Goal: Feedback & Contribution: Contribute content

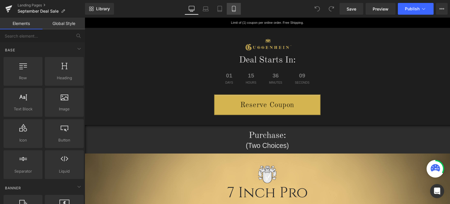
click at [236, 8] on icon at bounding box center [234, 9] width 6 height 6
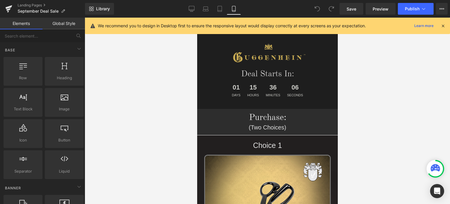
click at [443, 26] on icon at bounding box center [443, 25] width 5 height 5
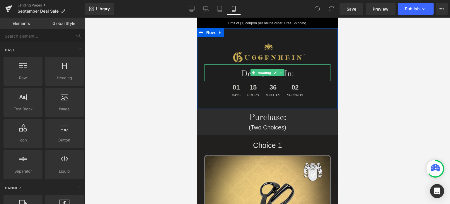
click at [292, 74] on h1 "Deal Starts In:" at bounding box center [267, 75] width 126 height 12
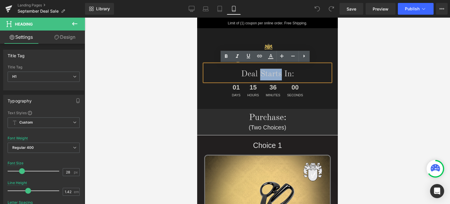
drag, startPoint x: 279, startPoint y: 75, endPoint x: 257, endPoint y: 74, distance: 22.0
click at [257, 74] on h1 "Deal Starts In:" at bounding box center [267, 75] width 126 height 12
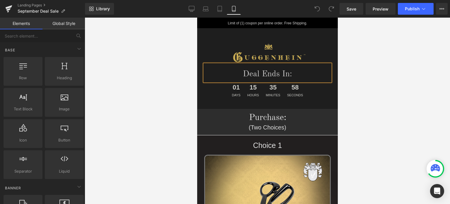
click at [387, 84] on div at bounding box center [268, 111] width 366 height 186
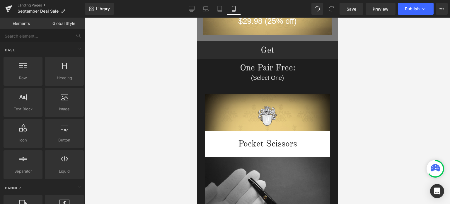
scroll to position [1921, 0]
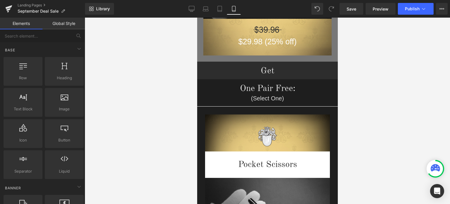
drag, startPoint x: 335, startPoint y: 30, endPoint x: 549, endPoint y: 138, distance: 240.1
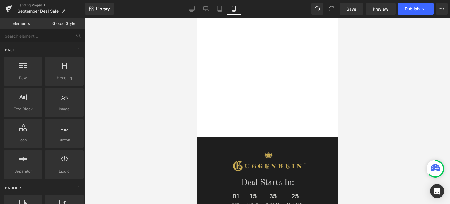
scroll to position [1422, 0]
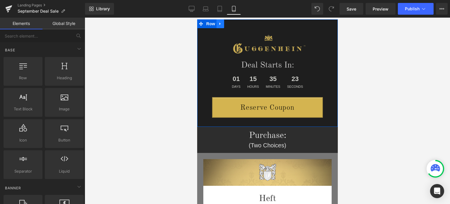
click at [218, 23] on icon at bounding box center [220, 24] width 4 height 4
click at [233, 22] on icon at bounding box center [235, 24] width 4 height 4
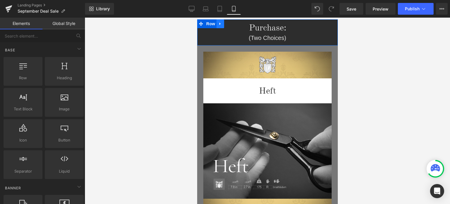
click at [218, 24] on icon at bounding box center [220, 24] width 4 height 4
click at [232, 23] on link at bounding box center [236, 23] width 8 height 9
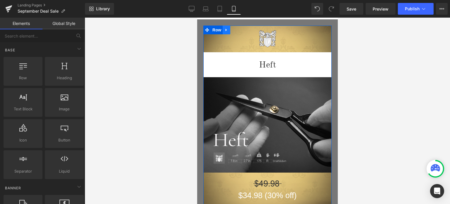
click at [225, 30] on icon at bounding box center [226, 30] width 4 height 4
click at [240, 29] on icon at bounding box center [242, 30] width 4 height 4
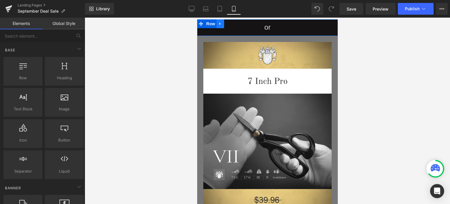
click at [221, 24] on icon at bounding box center [220, 24] width 4 height 4
click at [234, 25] on link at bounding box center [236, 23] width 8 height 9
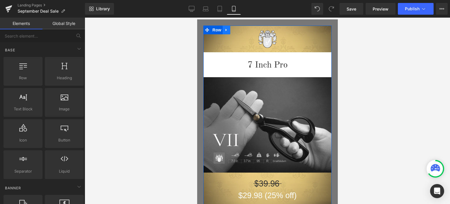
click at [224, 28] on icon at bounding box center [226, 30] width 4 height 4
click at [240, 29] on icon at bounding box center [242, 30] width 4 height 4
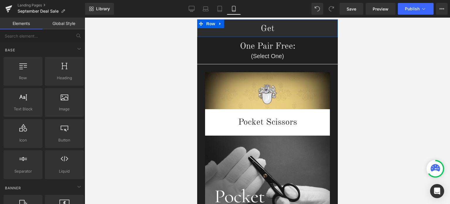
click at [218, 24] on icon at bounding box center [220, 24] width 4 height 4
click at [233, 24] on icon at bounding box center [235, 24] width 4 height 4
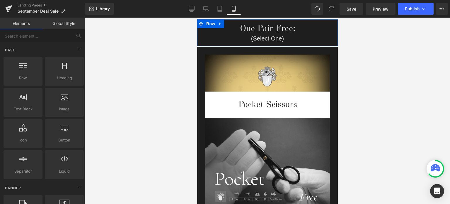
click at [219, 23] on icon at bounding box center [219, 24] width 1 height 3
click at [233, 24] on icon at bounding box center [235, 24] width 4 height 4
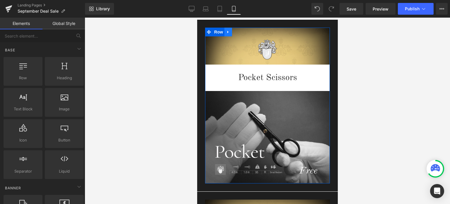
click at [226, 33] on icon at bounding box center [228, 32] width 4 height 4
click at [241, 31] on icon at bounding box center [243, 32] width 4 height 4
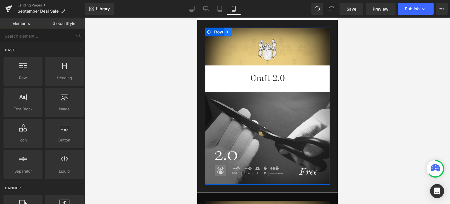
click at [226, 33] on link at bounding box center [228, 32] width 8 height 9
click at [242, 33] on icon at bounding box center [243, 32] width 4 height 4
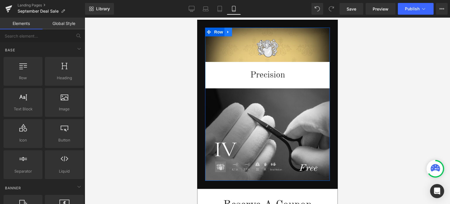
click at [225, 34] on link at bounding box center [228, 32] width 8 height 9
click at [240, 33] on link at bounding box center [244, 32] width 8 height 9
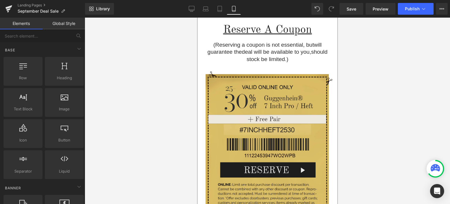
scroll to position [1385, 0]
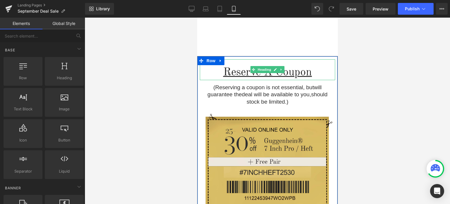
click at [302, 70] on u "Reserve A Coupon" at bounding box center [267, 72] width 89 height 11
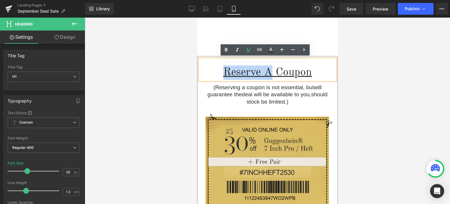
drag, startPoint x: 269, startPoint y: 71, endPoint x: 221, endPoint y: 72, distance: 47.8
click at [223, 72] on u "Reserve A Coupon" at bounding box center [267, 72] width 89 height 11
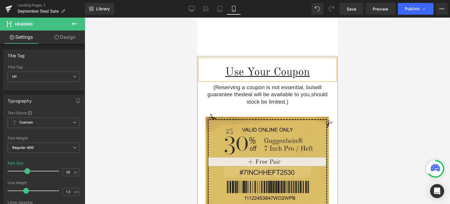
click at [401, 99] on div at bounding box center [268, 111] width 366 height 186
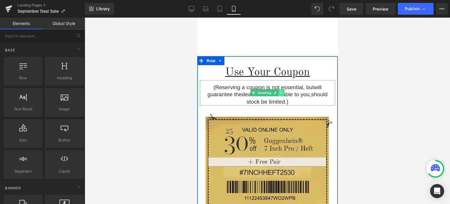
click at [280, 92] on icon at bounding box center [281, 93] width 3 height 4
click at [283, 92] on icon at bounding box center [284, 92] width 3 height 3
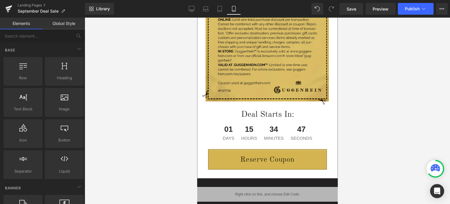
scroll to position [1583, 0]
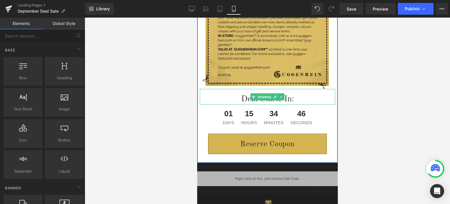
click at [296, 97] on h1 "Deal Starts In:" at bounding box center [267, 99] width 135 height 11
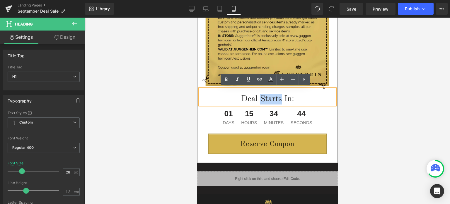
drag, startPoint x: 279, startPoint y: 97, endPoint x: 260, endPoint y: 97, distance: 19.6
click at [260, 97] on h1 "Deal Starts In:" at bounding box center [267, 99] width 135 height 11
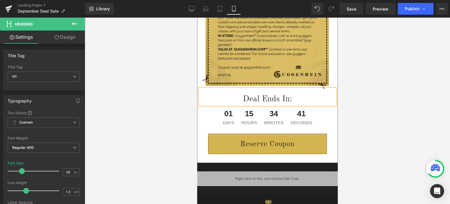
click at [354, 106] on div at bounding box center [268, 111] width 366 height 186
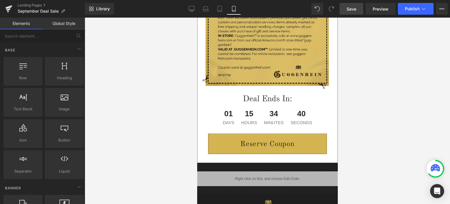
click at [352, 9] on span "Save" at bounding box center [352, 9] width 10 height 6
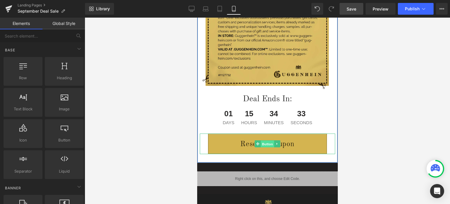
click at [264, 142] on span "Button" at bounding box center [267, 143] width 13 height 7
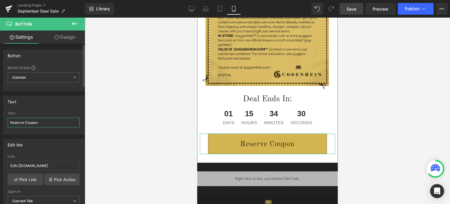
drag, startPoint x: 23, startPoint y: 120, endPoint x: 8, endPoint y: 123, distance: 15.1
click at [8, 123] on input "Reserve Coupon" at bounding box center [44, 123] width 72 height 10
type input "Apply Coupon"
click at [368, 116] on div at bounding box center [268, 111] width 366 height 186
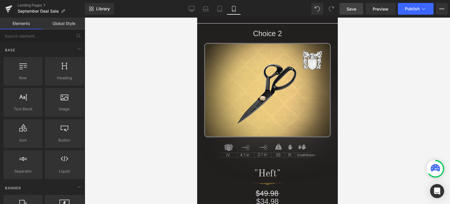
scroll to position [293, 0]
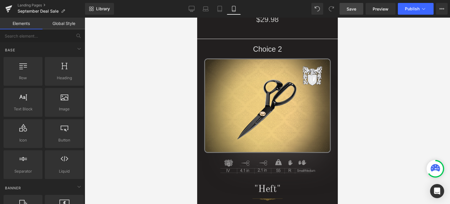
click at [354, 9] on span "Save" at bounding box center [352, 9] width 10 height 6
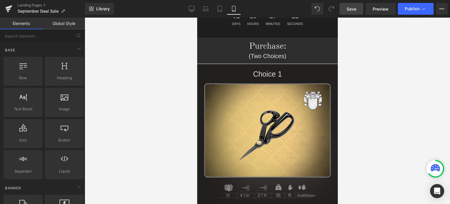
scroll to position [0, 0]
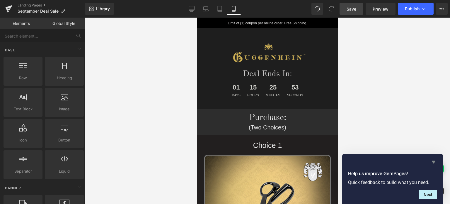
click at [436, 162] on icon "Hide survey" at bounding box center [433, 161] width 7 height 7
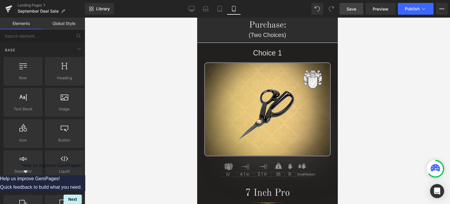
scroll to position [13, 0]
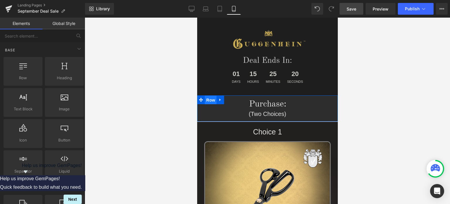
click at [210, 101] on span "Row" at bounding box center [211, 100] width 12 height 9
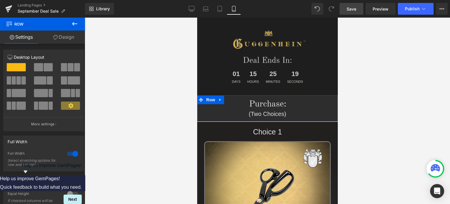
drag, startPoint x: 67, startPoint y: 35, endPoint x: 35, endPoint y: 108, distance: 79.6
click at [67, 35] on link "Design" at bounding box center [64, 36] width 43 height 13
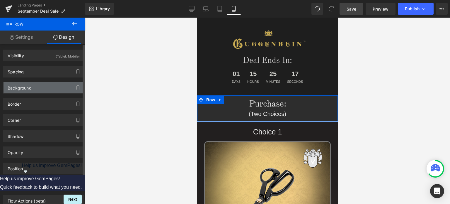
click at [37, 86] on div "Background" at bounding box center [44, 87] width 80 height 11
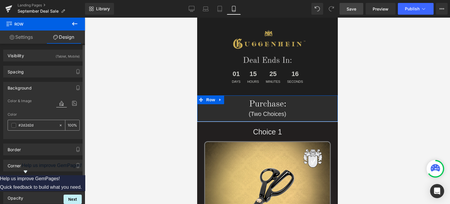
click at [12, 126] on span at bounding box center [13, 125] width 5 height 5
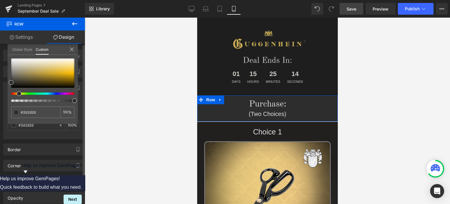
click at [17, 94] on div at bounding box center [40, 93] width 63 height 2
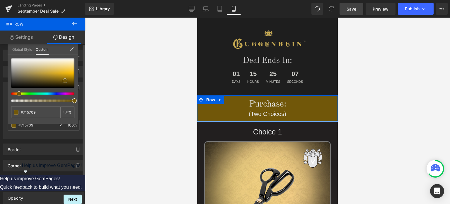
drag, startPoint x: 31, startPoint y: 81, endPoint x: 65, endPoint y: 81, distance: 34.0
click at [65, 81] on div at bounding box center [42, 72] width 63 height 29
click at [40, 112] on input "#2d2d2d" at bounding box center [36, 112] width 31 height 6
drag, startPoint x: 43, startPoint y: 112, endPoint x: 24, endPoint y: 111, distance: 18.8
click at [18, 113] on div "#2d2d2d" at bounding box center [35, 111] width 49 height 11
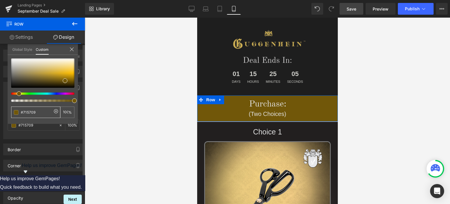
type input "#715709"
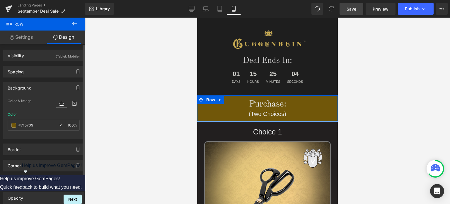
drag, startPoint x: 71, startPoint y: 138, endPoint x: 83, endPoint y: 87, distance: 52.3
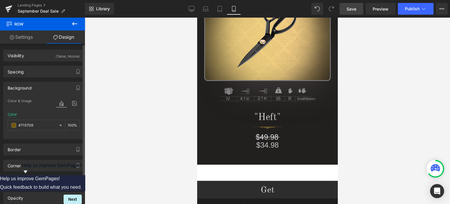
scroll to position [483, 0]
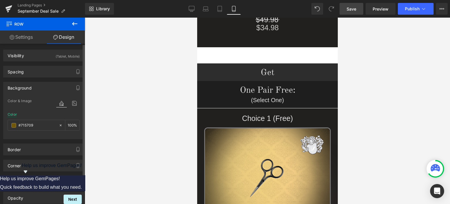
click at [208, 69] on span "Row" at bounding box center [211, 67] width 12 height 9
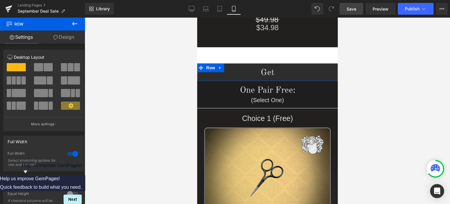
click at [70, 39] on link "Design" at bounding box center [64, 36] width 43 height 13
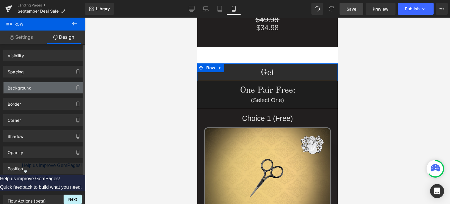
click at [34, 88] on div "Background" at bounding box center [44, 87] width 80 height 11
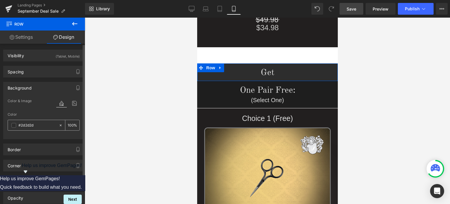
click at [38, 125] on input "text" at bounding box center [37, 125] width 38 height 6
paste input "715709"
type input "#715709"
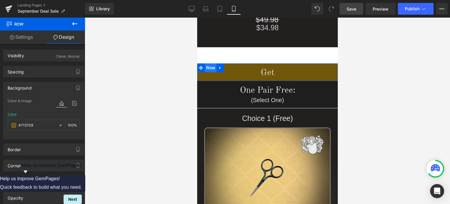
click at [208, 67] on span "Row" at bounding box center [211, 67] width 12 height 9
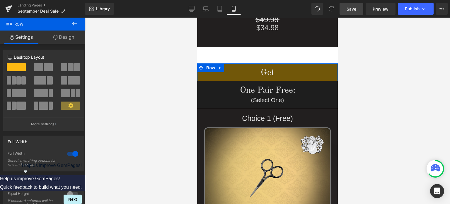
click at [66, 38] on link "Design" at bounding box center [64, 36] width 43 height 13
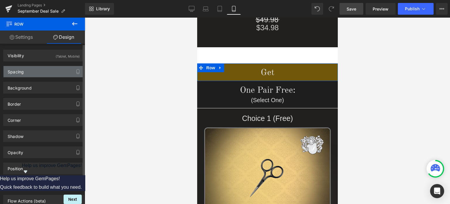
click at [38, 72] on div "Spacing" at bounding box center [44, 71] width 80 height 11
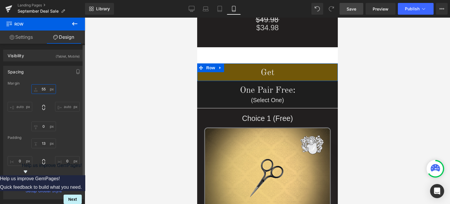
click at [45, 90] on input "55" at bounding box center [43, 89] width 25 height 10
type input "1"
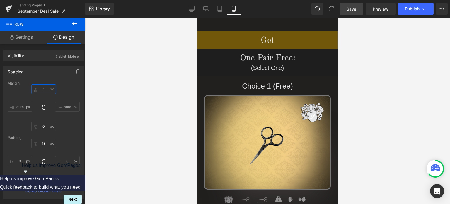
scroll to position [443, 0]
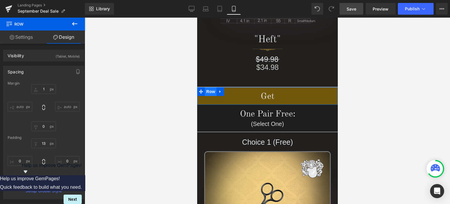
click at [211, 94] on span "Row" at bounding box center [211, 91] width 12 height 9
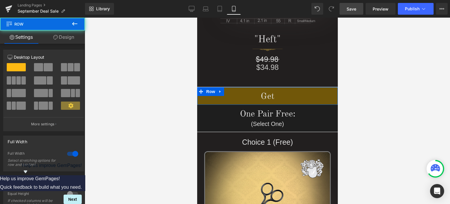
drag, startPoint x: 66, startPoint y: 38, endPoint x: 35, endPoint y: 71, distance: 45.4
click at [66, 38] on link "Design" at bounding box center [64, 36] width 43 height 13
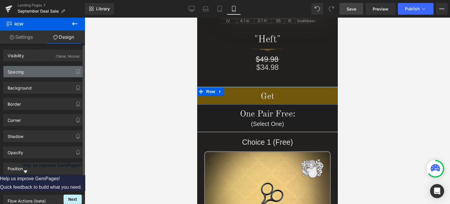
click at [34, 71] on div "Spacing" at bounding box center [44, 71] width 80 height 11
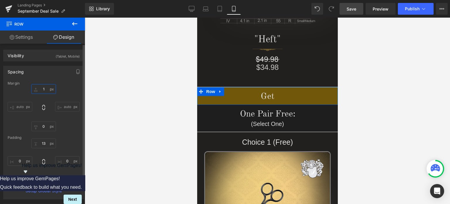
click at [44, 87] on input "1" at bounding box center [43, 89] width 25 height 10
type input "0"
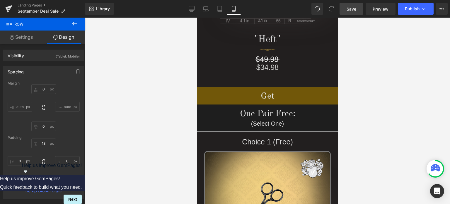
click at [369, 74] on div at bounding box center [268, 111] width 366 height 186
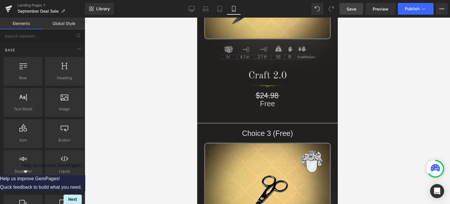
scroll to position [747, 0]
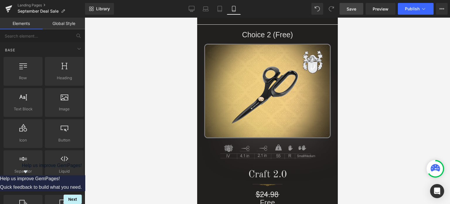
drag, startPoint x: 335, startPoint y: 69, endPoint x: 544, endPoint y: 115, distance: 213.7
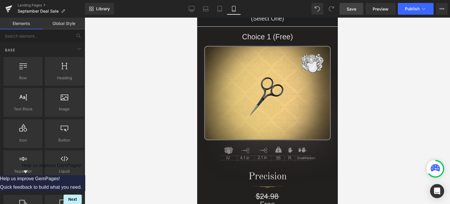
scroll to position [509, 0]
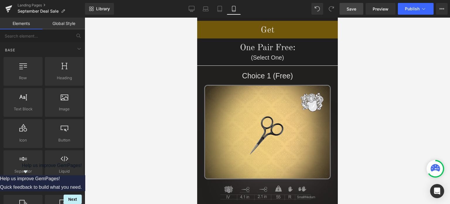
drag, startPoint x: 336, startPoint y: 30, endPoint x: 549, endPoint y: 87, distance: 220.9
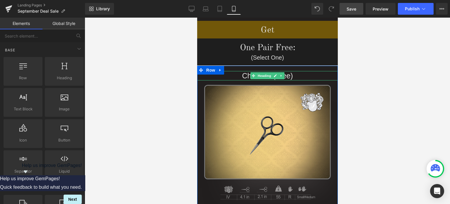
click at [299, 76] on h1 "Choice 1 (Free)" at bounding box center [267, 76] width 141 height 10
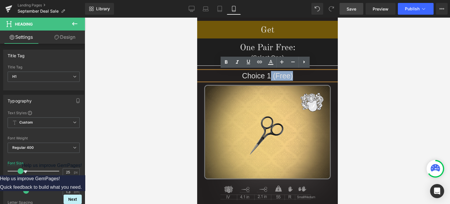
drag, startPoint x: 296, startPoint y: 75, endPoint x: 267, endPoint y: 75, distance: 29.0
click at [267, 75] on h1 "Choice 1 (Free)" at bounding box center [267, 76] width 141 height 10
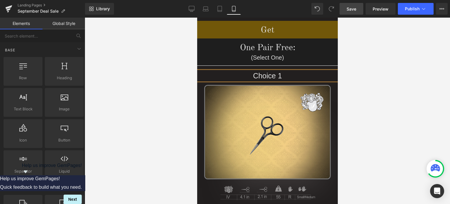
drag, startPoint x: 392, startPoint y: 79, endPoint x: 132, endPoint y: 85, distance: 260.4
click at [392, 79] on div at bounding box center [268, 111] width 366 height 186
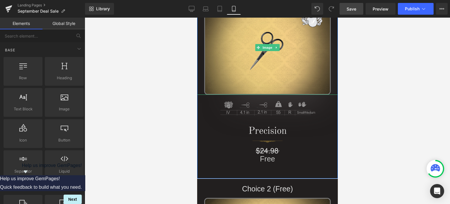
scroll to position [656, 0]
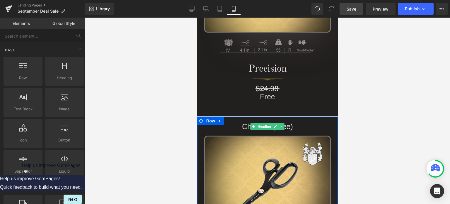
click at [288, 126] on h1 "Choice 2 (Free)" at bounding box center [267, 127] width 141 height 10
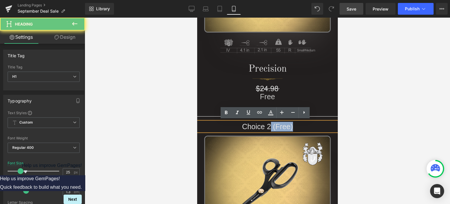
drag, startPoint x: 292, startPoint y: 125, endPoint x: 269, endPoint y: 125, distance: 23.8
click at [269, 125] on h1 "Choice 2 (Free)" at bounding box center [267, 127] width 141 height 10
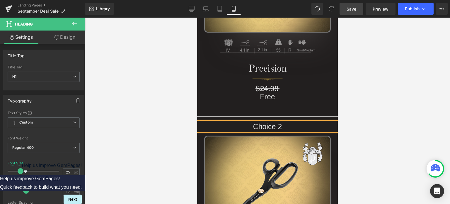
click at [378, 111] on div at bounding box center [268, 111] width 366 height 186
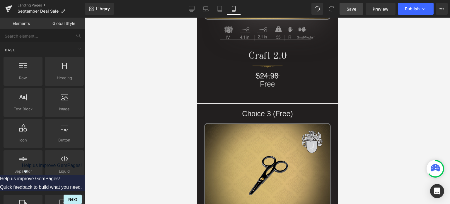
scroll to position [890, 0]
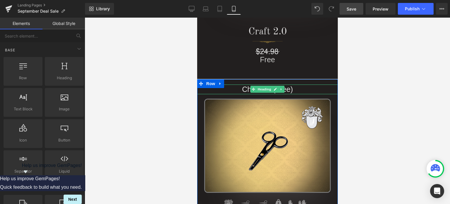
click at [294, 90] on h1 "Choice 3 (Free)" at bounding box center [267, 89] width 141 height 10
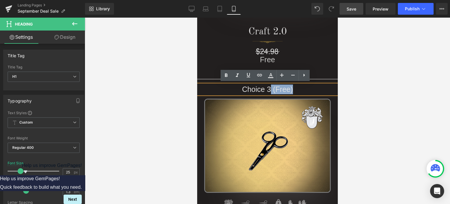
drag, startPoint x: 293, startPoint y: 88, endPoint x: 269, endPoint y: 89, distance: 24.1
click at [269, 89] on h1 "Choice 3 (Free)" at bounding box center [267, 89] width 141 height 10
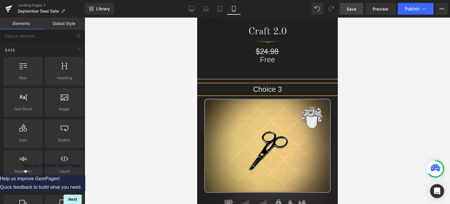
click at [387, 81] on div at bounding box center [268, 111] width 366 height 186
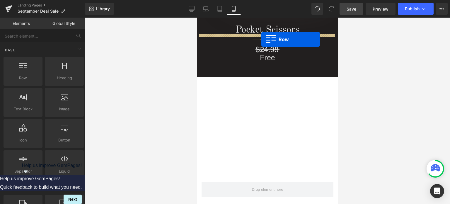
scroll to position [1078, 0]
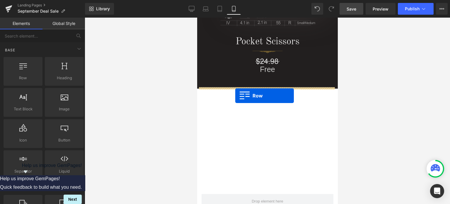
drag, startPoint x: 199, startPoint y: 163, endPoint x: 235, endPoint y: 96, distance: 76.6
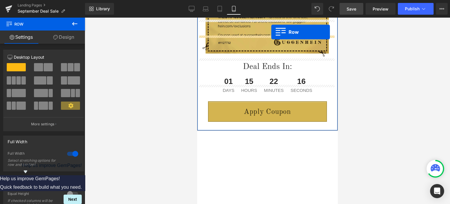
scroll to position [1328, 0]
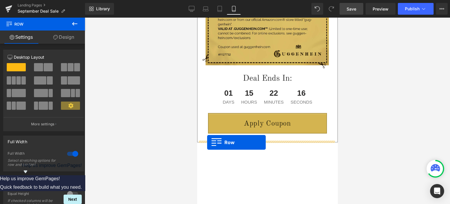
drag, startPoint x: 200, startPoint y: 104, endPoint x: 207, endPoint y: 142, distance: 38.8
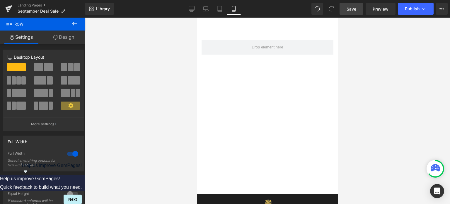
scroll to position [1590, 0]
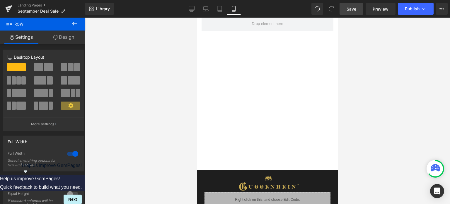
drag, startPoint x: 335, startPoint y: 152, endPoint x: 536, endPoint y: 192, distance: 205.0
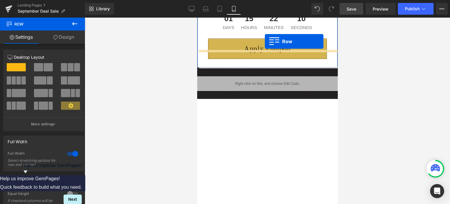
scroll to position [1379, 0]
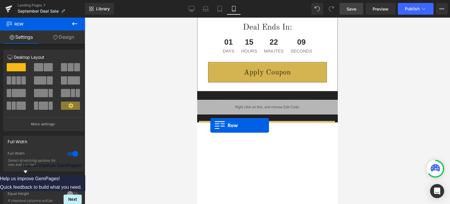
drag, startPoint x: 198, startPoint y: 173, endPoint x: 210, endPoint y: 125, distance: 49.3
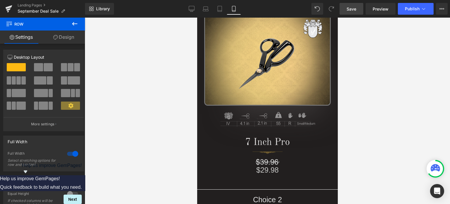
scroll to position [0, 0]
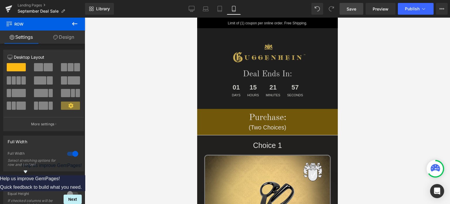
click at [352, 9] on span "Save" at bounding box center [352, 9] width 10 height 6
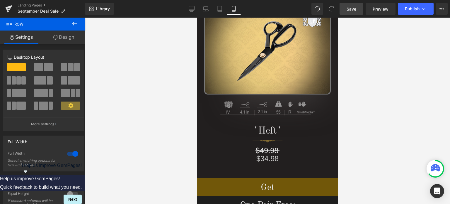
scroll to position [498, 0]
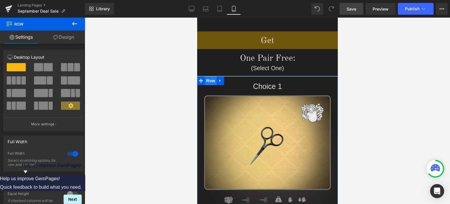
click at [210, 81] on span "Row" at bounding box center [211, 80] width 12 height 9
click at [64, 37] on link "Design" at bounding box center [64, 36] width 43 height 13
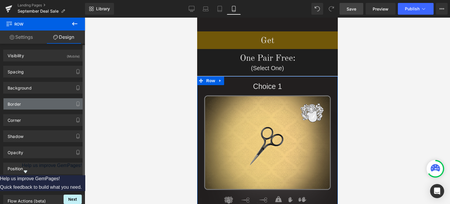
click at [28, 102] on div "Border" at bounding box center [44, 103] width 80 height 11
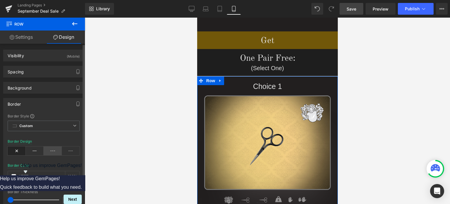
click at [51, 150] on icon at bounding box center [53, 150] width 18 height 9
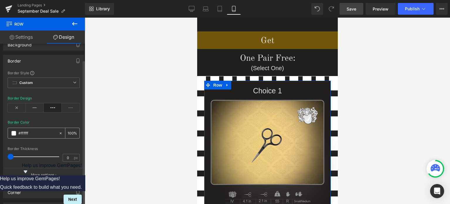
scroll to position [88, 0]
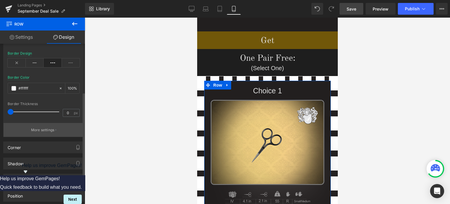
click at [39, 128] on p "More settings" at bounding box center [42, 129] width 23 height 5
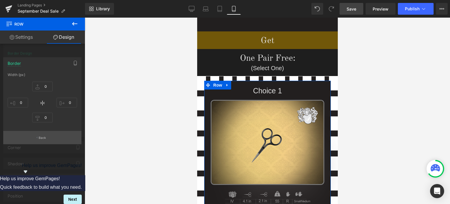
click at [47, 136] on button "Back" at bounding box center [42, 137] width 78 height 13
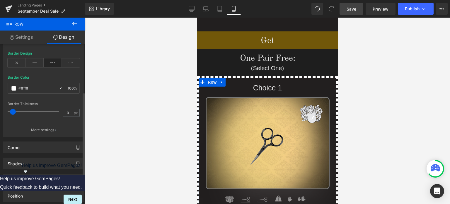
click at [12, 111] on span at bounding box center [13, 112] width 6 height 6
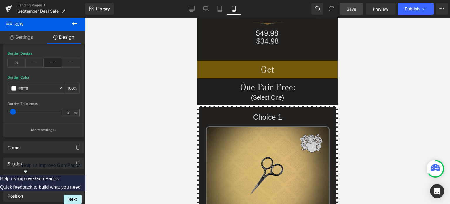
scroll to position [586, 0]
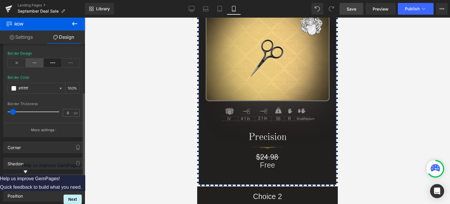
click at [32, 63] on icon at bounding box center [35, 62] width 18 height 9
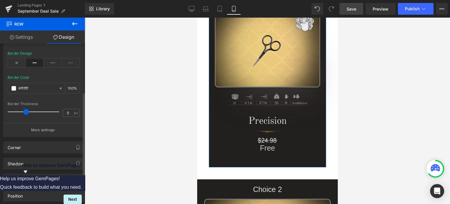
scroll to position [594, 0]
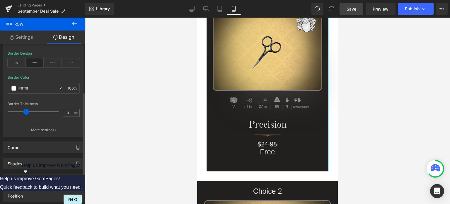
drag, startPoint x: 13, startPoint y: 111, endPoint x: 25, endPoint y: 111, distance: 12.3
click at [25, 111] on span at bounding box center [26, 112] width 6 height 6
click at [13, 88] on span at bounding box center [13, 88] width 5 height 5
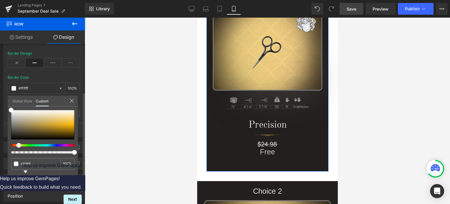
drag, startPoint x: 16, startPoint y: 145, endPoint x: 21, endPoint y: 140, distance: 6.4
click at [16, 145] on div at bounding box center [40, 145] width 63 height 2
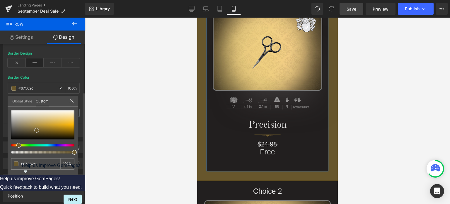
click at [37, 130] on div at bounding box center [42, 124] width 63 height 29
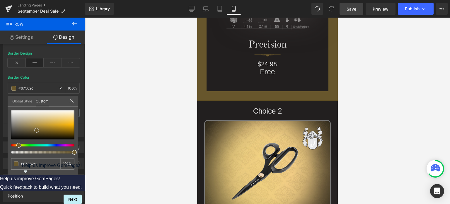
scroll to position [676, 0]
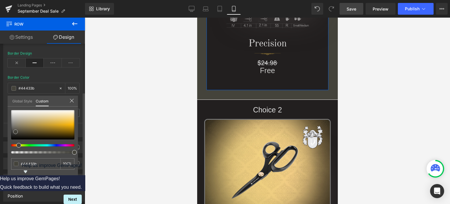
click at [16, 132] on div at bounding box center [42, 124] width 63 height 29
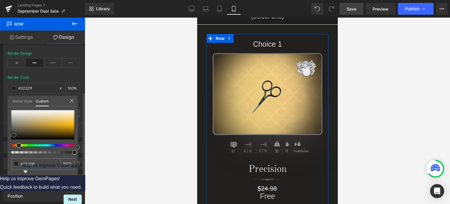
click at [14, 135] on span at bounding box center [13, 135] width 5 height 5
click at [12, 133] on span at bounding box center [13, 134] width 5 height 5
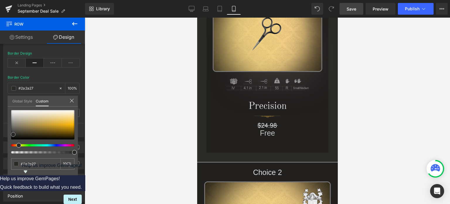
scroll to position [618, 0]
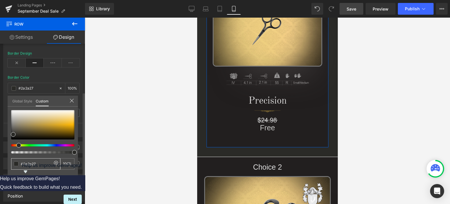
drag, startPoint x: 43, startPoint y: 163, endPoint x: 21, endPoint y: 164, distance: 21.7
click at [21, 164] on input "#ffffff" at bounding box center [36, 164] width 31 height 6
type input "#2a2a27"
click at [47, 173] on div "#2a2a27 100 %" at bounding box center [43, 142] width 70 height 65
click at [73, 100] on icon at bounding box center [71, 100] width 5 height 5
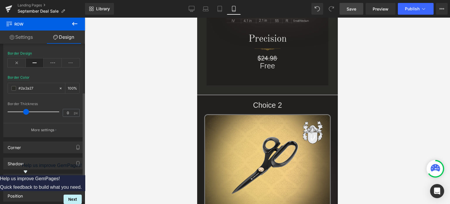
scroll to position [706, 0]
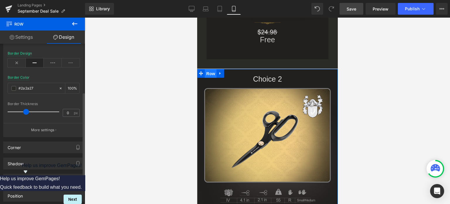
click at [208, 75] on span "Row" at bounding box center [211, 73] width 12 height 9
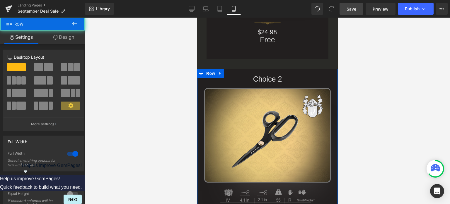
click at [67, 37] on link "Design" at bounding box center [64, 36] width 43 height 13
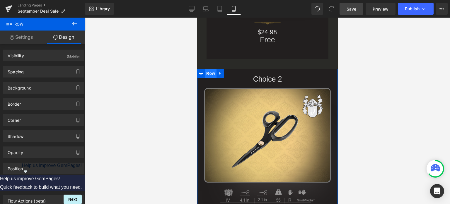
click at [208, 74] on span "Row" at bounding box center [211, 73] width 12 height 9
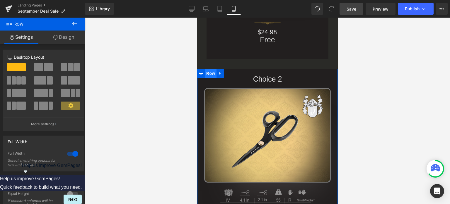
click at [211, 71] on span "Row" at bounding box center [211, 73] width 12 height 9
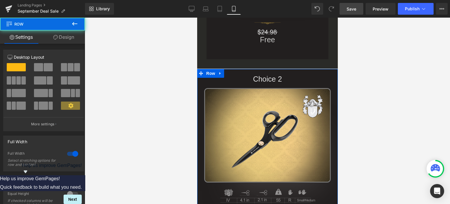
click at [69, 37] on link "Design" at bounding box center [64, 36] width 43 height 13
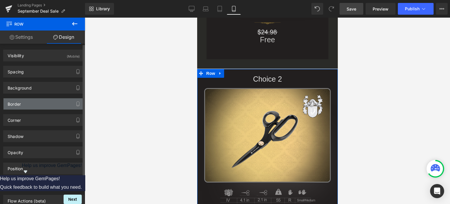
click at [33, 105] on div "Border" at bounding box center [44, 103] width 80 height 11
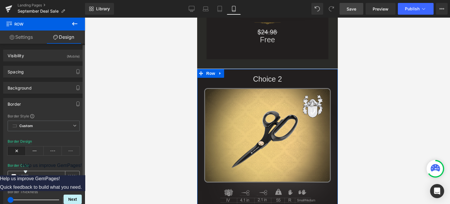
click at [35, 176] on input "text" at bounding box center [37, 176] width 38 height 6
paste input "2a2a27"
type input "#2a2a27"
click at [31, 150] on icon at bounding box center [35, 150] width 18 height 9
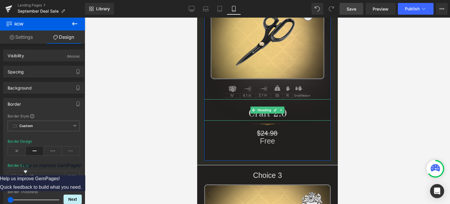
scroll to position [746, 0]
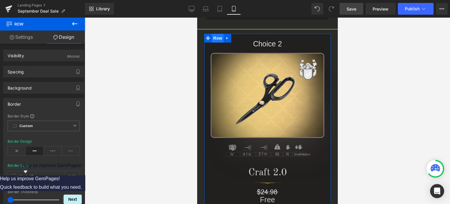
click at [213, 38] on span "Row" at bounding box center [218, 38] width 12 height 9
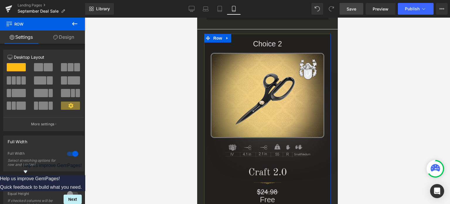
drag, startPoint x: 63, startPoint y: 39, endPoint x: 23, endPoint y: 104, distance: 76.6
click at [63, 39] on link "Design" at bounding box center [64, 36] width 43 height 13
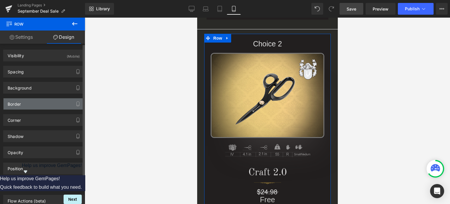
click at [23, 104] on div "Border" at bounding box center [44, 103] width 80 height 11
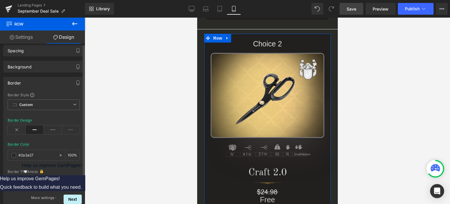
scroll to position [59, 0]
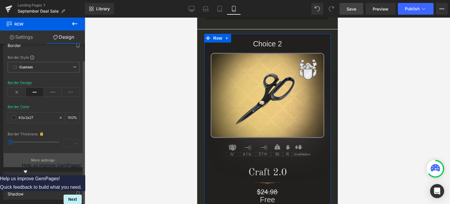
click at [36, 158] on p "More settings" at bounding box center [42, 159] width 23 height 5
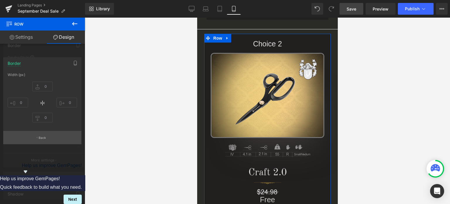
click at [44, 137] on p "Back" at bounding box center [43, 137] width 8 height 4
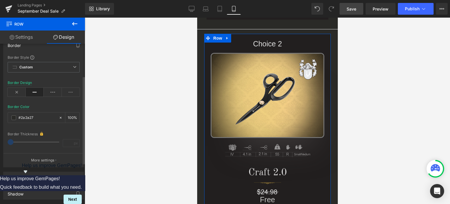
click at [42, 92] on icon at bounding box center [35, 92] width 18 height 9
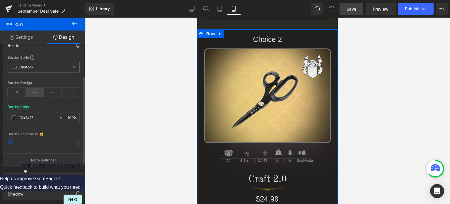
click at [36, 93] on icon at bounding box center [35, 92] width 18 height 9
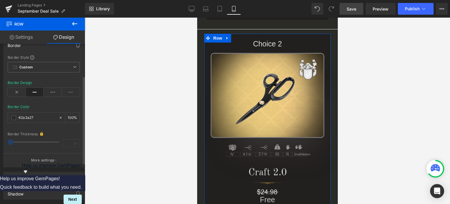
click at [12, 141] on div "Border Thickness px" at bounding box center [44, 141] width 72 height 21
click at [41, 133] on icon at bounding box center [41, 134] width 3 height 4
click at [40, 133] on icon at bounding box center [41, 134] width 3 height 4
click at [43, 155] on button "More settings" at bounding box center [44, 160] width 80 height 14
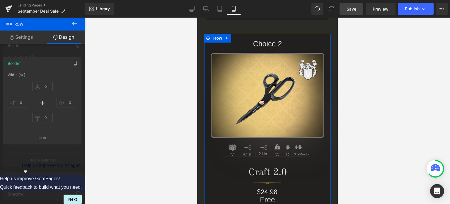
drag, startPoint x: 67, startPoint y: 154, endPoint x: 68, endPoint y: 147, distance: 6.3
click at [67, 154] on div at bounding box center [42, 112] width 85 height 189
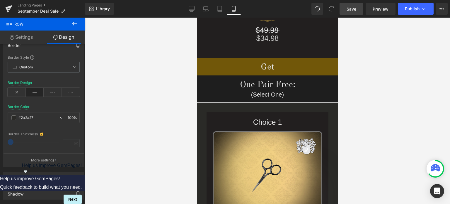
scroll to position [502, 0]
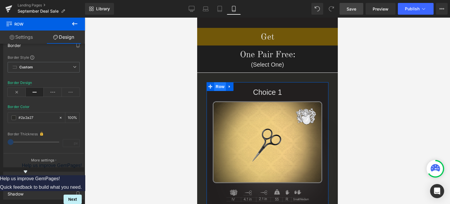
click at [218, 88] on span "Row" at bounding box center [220, 86] width 12 height 9
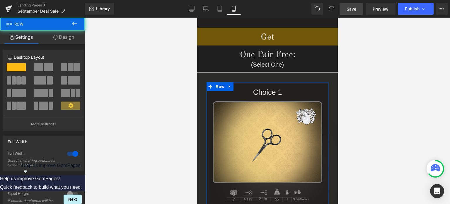
drag, startPoint x: 68, startPoint y: 39, endPoint x: 36, endPoint y: 91, distance: 61.0
click at [68, 39] on link "Design" at bounding box center [64, 36] width 43 height 13
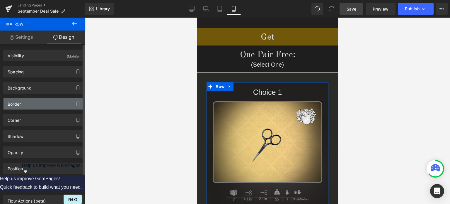
click at [39, 106] on div "Border" at bounding box center [44, 103] width 80 height 11
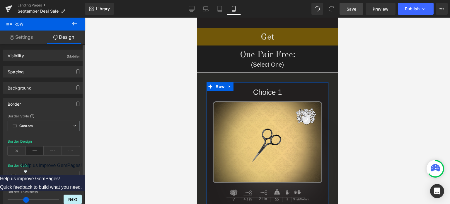
scroll to position [0, 0]
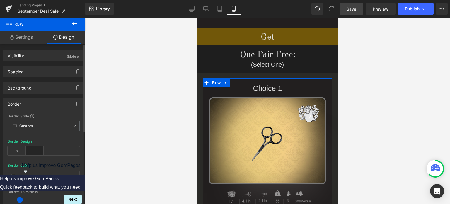
drag, startPoint x: 24, startPoint y: 198, endPoint x: 18, endPoint y: 197, distance: 6.2
click at [18, 197] on span at bounding box center [20, 200] width 6 height 6
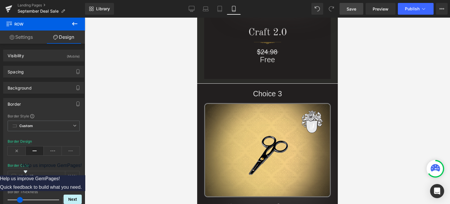
scroll to position [890, 0]
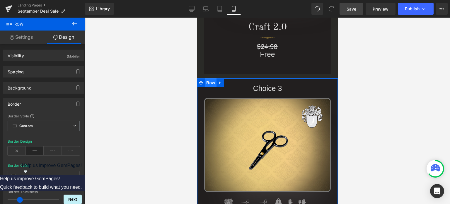
click at [209, 82] on span "Row" at bounding box center [211, 82] width 12 height 9
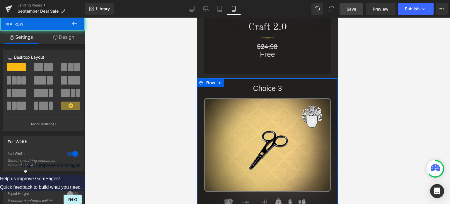
click at [67, 38] on link "Design" at bounding box center [64, 36] width 43 height 13
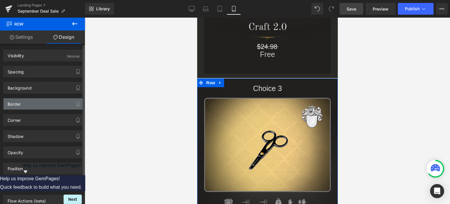
click at [38, 101] on div "Border" at bounding box center [44, 103] width 80 height 11
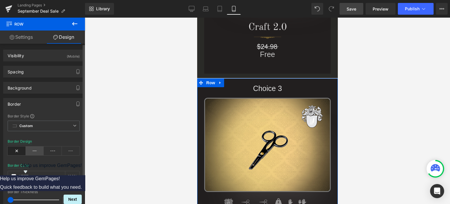
drag, startPoint x: 33, startPoint y: 150, endPoint x: 27, endPoint y: 172, distance: 22.1
click at [33, 151] on icon at bounding box center [35, 150] width 18 height 9
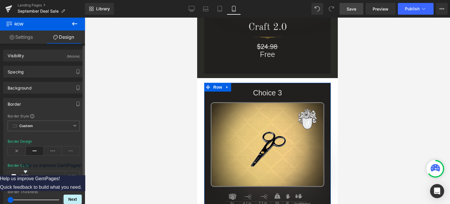
scroll to position [29, 0]
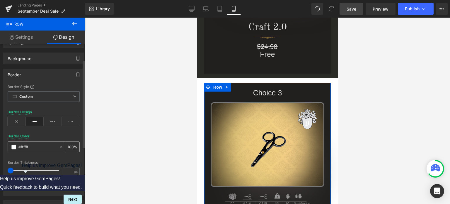
drag, startPoint x: 41, startPoint y: 147, endPoint x: 32, endPoint y: 147, distance: 9.7
click at [41, 147] on input "text" at bounding box center [37, 147] width 38 height 6
paste input "2a2a27"
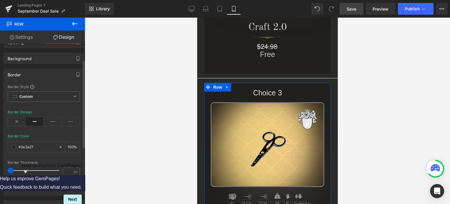
type input "#2a2a27"
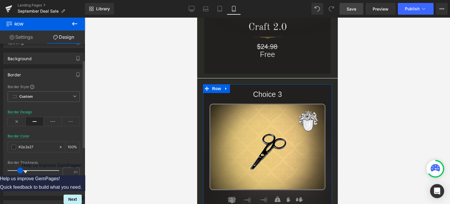
drag, startPoint x: 11, startPoint y: 169, endPoint x: 21, endPoint y: 169, distance: 9.1
click at [21, 169] on span at bounding box center [20, 170] width 6 height 6
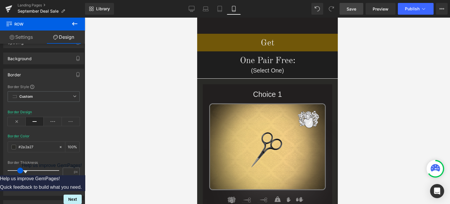
scroll to position [436, 0]
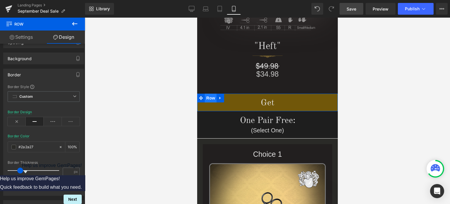
click at [210, 97] on span "Row" at bounding box center [211, 98] width 12 height 9
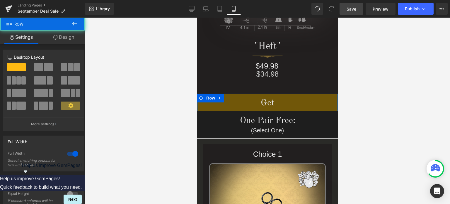
click at [70, 37] on link "Design" at bounding box center [64, 36] width 43 height 13
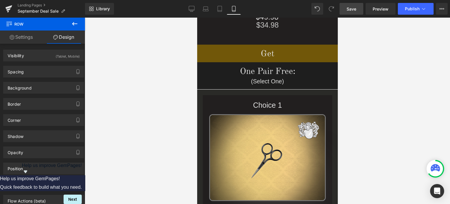
scroll to position [514, 0]
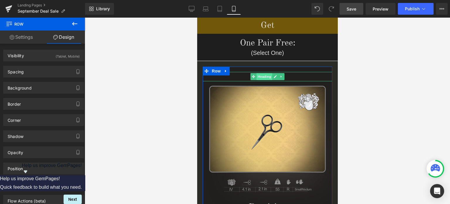
click at [263, 75] on span "Heading" at bounding box center [265, 76] width 16 height 7
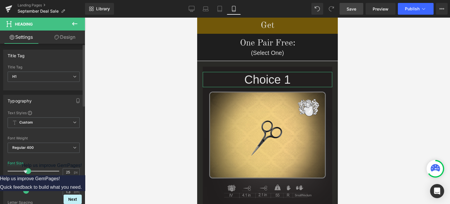
click at [26, 169] on span at bounding box center [28, 171] width 6 height 6
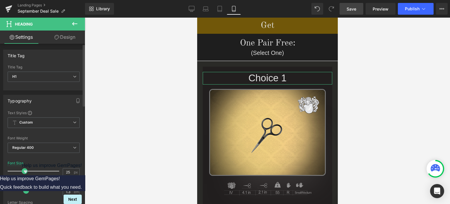
drag, startPoint x: 28, startPoint y: 171, endPoint x: 24, endPoint y: 171, distance: 3.2
click at [24, 171] on span at bounding box center [25, 171] width 6 height 6
click at [23, 169] on span at bounding box center [24, 171] width 6 height 6
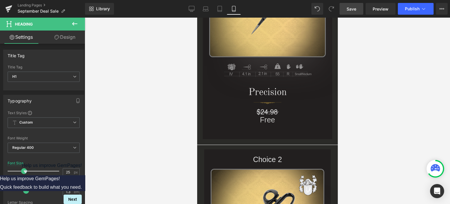
scroll to position [752, 0]
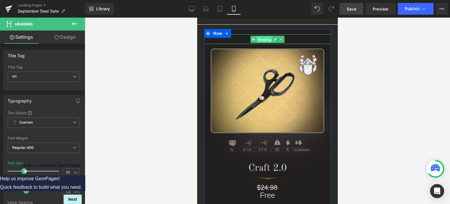
click at [264, 37] on span "Heading" at bounding box center [265, 39] width 16 height 7
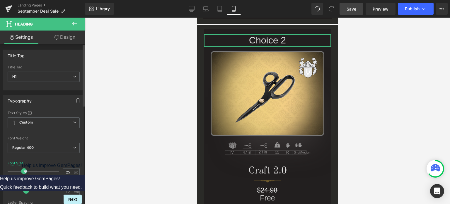
drag, startPoint x: 19, startPoint y: 169, endPoint x: 22, endPoint y: 169, distance: 3.2
click at [22, 169] on span at bounding box center [24, 171] width 6 height 6
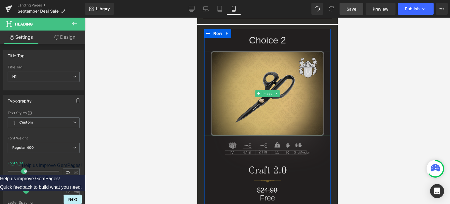
scroll to position [898, 0]
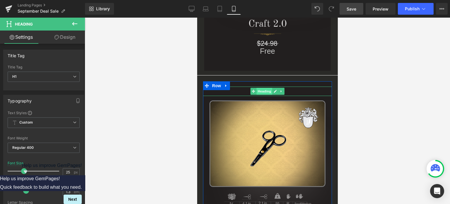
click at [261, 90] on span "Heading" at bounding box center [265, 91] width 16 height 7
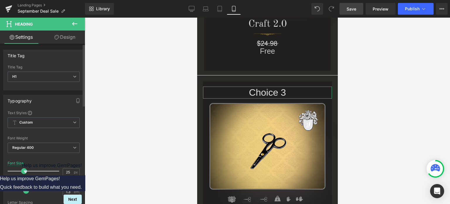
drag, startPoint x: 19, startPoint y: 168, endPoint x: 23, endPoint y: 169, distance: 3.6
click at [23, 169] on span at bounding box center [24, 171] width 6 height 6
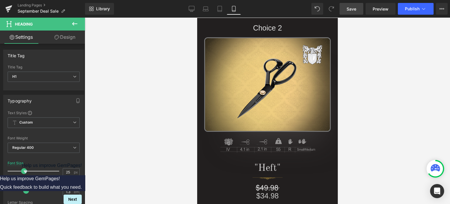
scroll to position [213, 0]
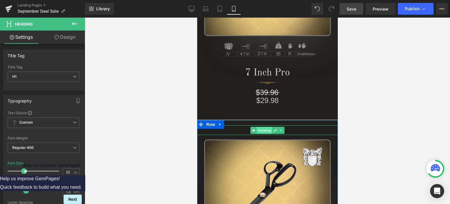
click at [262, 130] on span "Heading" at bounding box center [265, 130] width 16 height 7
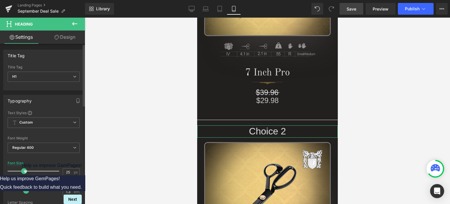
drag, startPoint x: 21, startPoint y: 171, endPoint x: 24, endPoint y: 171, distance: 3.2
click at [24, 171] on span at bounding box center [24, 171] width 6 height 6
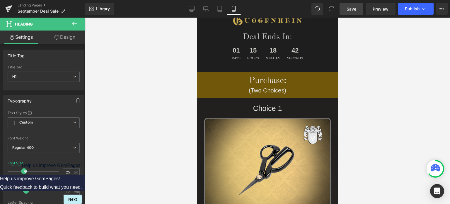
scroll to position [37, 0]
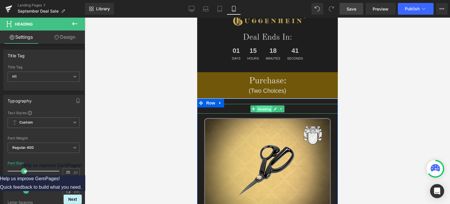
click at [263, 109] on span "Heading" at bounding box center [265, 108] width 16 height 7
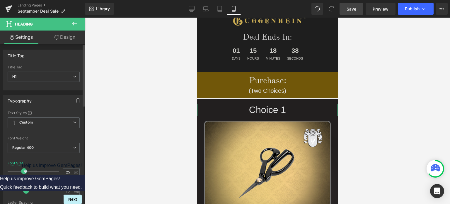
drag, startPoint x: 18, startPoint y: 170, endPoint x: 22, endPoint y: 170, distance: 3.2
click at [22, 170] on span at bounding box center [24, 171] width 6 height 6
click at [354, 10] on span "Save" at bounding box center [352, 9] width 10 height 6
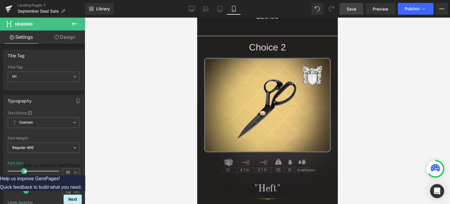
scroll to position [472, 0]
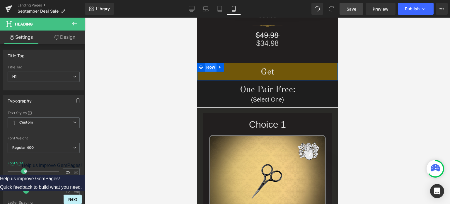
click at [209, 67] on span "Row" at bounding box center [211, 67] width 12 height 9
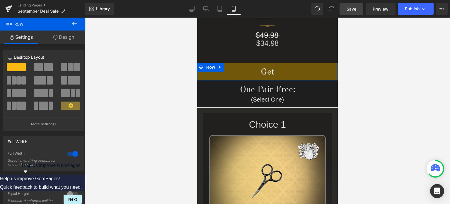
drag, startPoint x: 69, startPoint y: 36, endPoint x: 38, endPoint y: 74, distance: 49.1
click at [69, 36] on link "Design" at bounding box center [64, 36] width 43 height 13
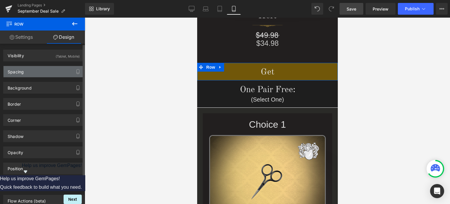
click at [39, 71] on div "Spacing" at bounding box center [44, 71] width 80 height 11
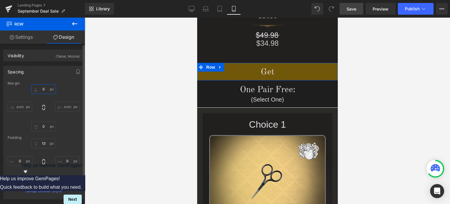
click at [45, 90] on input "text" at bounding box center [43, 89] width 25 height 10
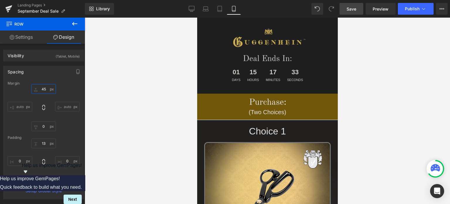
scroll to position [0, 0]
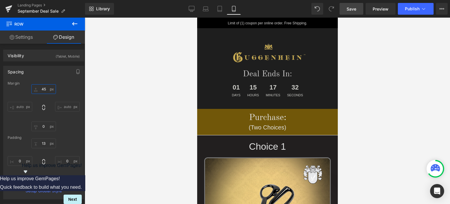
type input "45"
click at [353, 10] on span "Save" at bounding box center [352, 9] width 10 height 6
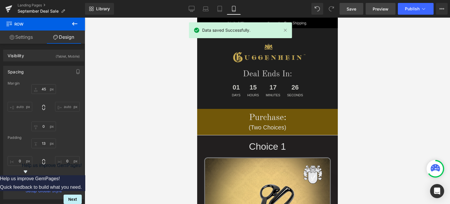
click at [382, 10] on span "Preview" at bounding box center [381, 9] width 16 height 6
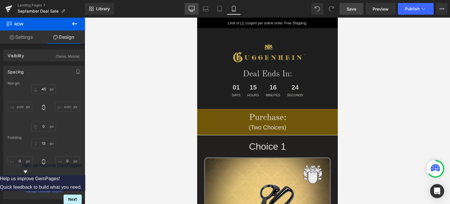
click at [191, 9] on icon at bounding box center [192, 9] width 6 height 6
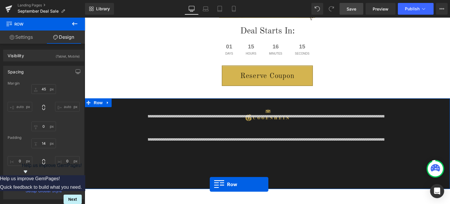
scroll to position [1302, 0]
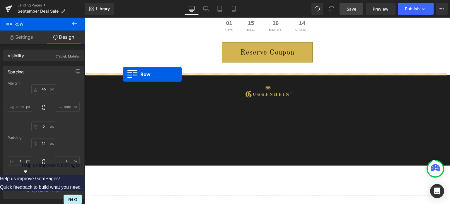
drag, startPoint x: 86, startPoint y: 31, endPoint x: 123, endPoint y: 74, distance: 56.6
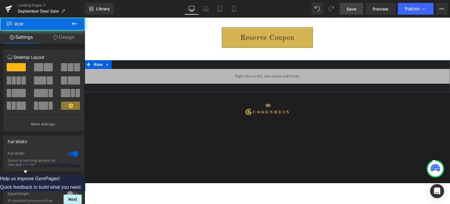
scroll to position [1287, 0]
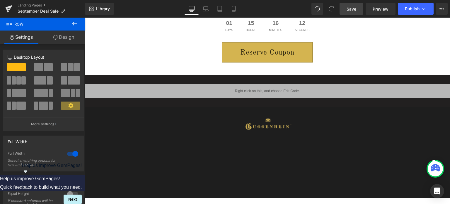
click at [353, 7] on span "Save" at bounding box center [352, 9] width 10 height 6
click at [34, 4] on link "Landing Pages" at bounding box center [51, 5] width 67 height 5
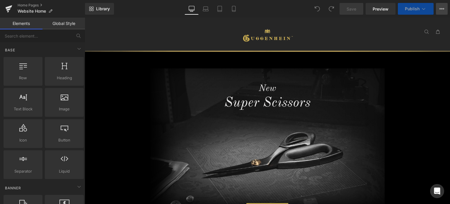
click at [442, 10] on icon at bounding box center [442, 8] width 5 height 5
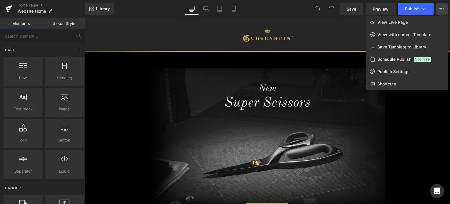
click at [444, 8] on icon at bounding box center [442, 8] width 5 height 5
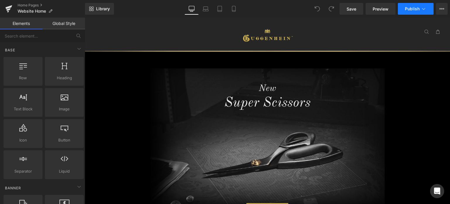
click at [424, 9] on icon at bounding box center [424, 9] width 6 height 6
click at [441, 8] on icon at bounding box center [442, 8] width 5 height 5
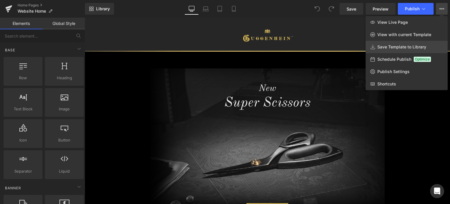
click at [400, 48] on span "Save Template to Library" at bounding box center [402, 46] width 49 height 5
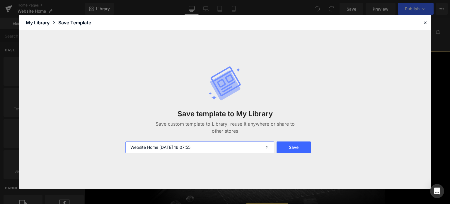
drag, startPoint x: 161, startPoint y: 145, endPoint x: 216, endPoint y: 147, distance: 55.1
click at [216, 147] on input "Website Home 2025-09-25 16:07:55" at bounding box center [199, 147] width 149 height 12
type input "Website Home 1"
click at [293, 147] on button "Save" at bounding box center [294, 147] width 34 height 12
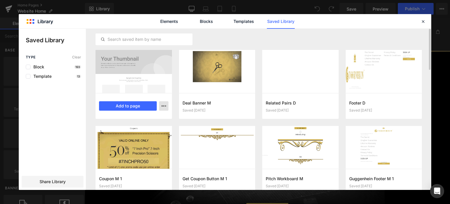
click at [164, 108] on icon "button" at bounding box center [164, 106] width 5 height 5
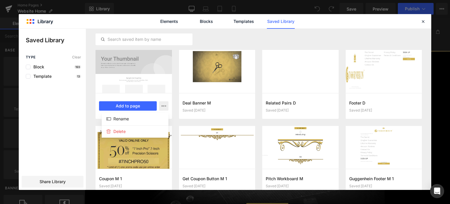
click at [165, 105] on div at bounding box center [225, 109] width 413 height 161
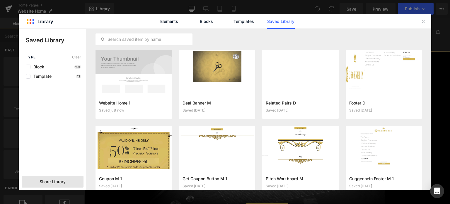
click at [54, 182] on span "Share Library" at bounding box center [53, 182] width 26 height 6
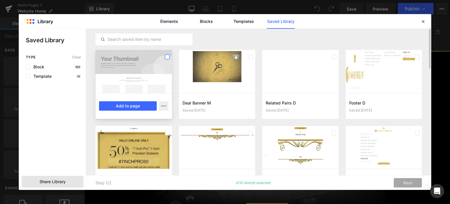
click at [168, 55] on label at bounding box center [167, 57] width 5 height 5
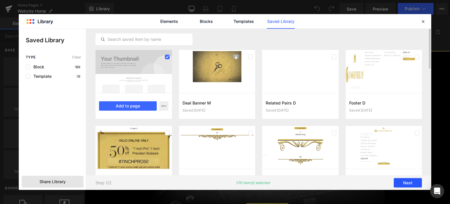
click at [412, 182] on button "Next" at bounding box center [408, 182] width 28 height 9
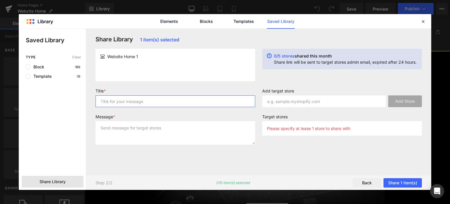
click at [129, 101] on input "text" at bounding box center [176, 101] width 160 height 12
type input "Website home"
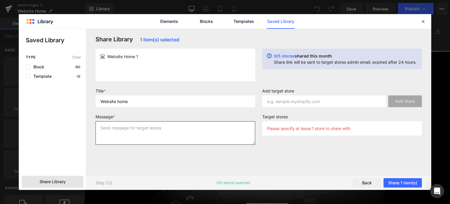
click at [151, 128] on textarea at bounding box center [176, 132] width 160 height 23
type textarea "Home"
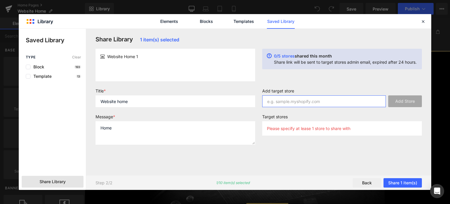
click at [287, 102] on input "text" at bounding box center [324, 101] width 124 height 12
paste input "https://admin.shopify.com/store/guggenhein-uk"
type input "https://admin.shopify.com/store/guggenhein-uk"
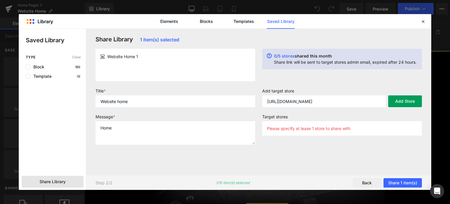
click at [408, 101] on button "Add Store" at bounding box center [405, 101] width 34 height 12
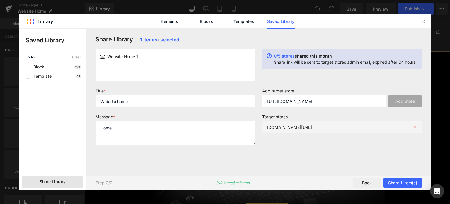
click at [417, 127] on icon at bounding box center [415, 127] width 4 height 4
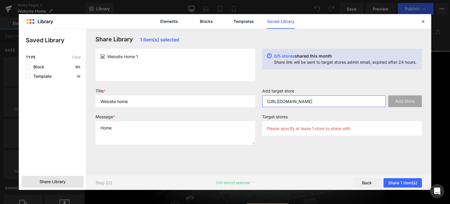
click at [286, 103] on input "https://admin.shopify.com/store/guggenhein-uk" at bounding box center [324, 101] width 124 height 12
paste input "https://www.guggenhein.co.uk/"
type input "https://www.guggenhein.co.uk/"
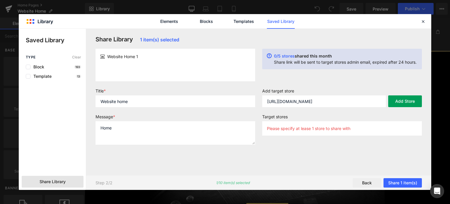
click at [405, 101] on button "Add Store" at bounding box center [405, 101] width 34 height 12
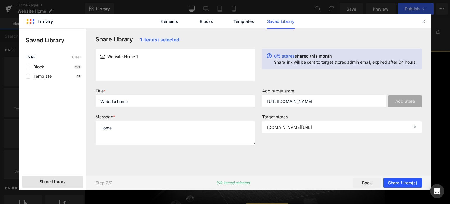
click at [398, 181] on button "Share 1 item(s)" at bounding box center [403, 182] width 38 height 9
click at [397, 181] on button "Share 1 item(s)" at bounding box center [403, 182] width 38 height 9
click at [406, 184] on button "Share 1 item(s)" at bounding box center [403, 182] width 38 height 9
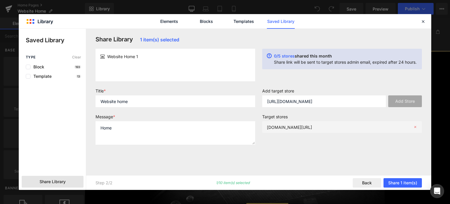
click at [312, 128] on p "www.myshopify.comguggenhein.co.uk/" at bounding box center [289, 127] width 45 height 5
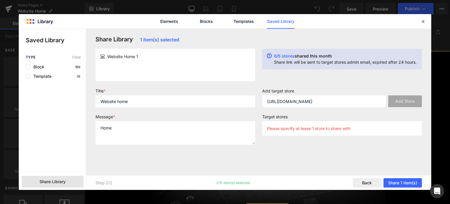
click at [316, 146] on div "Add target store https://www.guggenhein.co.uk/ Add Store Target stores Please s…" at bounding box center [342, 118] width 167 height 61
click at [300, 100] on input "https://www.guggenhein.co.uk/" at bounding box center [324, 101] width 124 height 12
paste input "https://www.guggenhein.co.uk/"
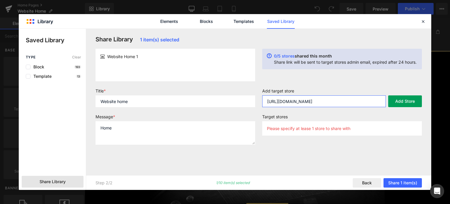
type input "https://www.guggenhein.co.uk/"
click at [403, 101] on button "Add Store" at bounding box center [405, 101] width 34 height 12
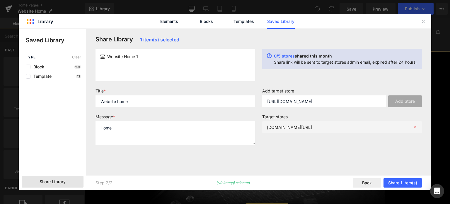
click at [415, 127] on icon at bounding box center [415, 127] width 4 height 4
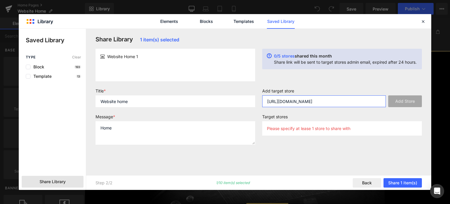
click at [295, 102] on input "https://www.guggenhein.co.uk/" at bounding box center [324, 101] width 124 height 12
paste input "https://admin.shopify.com/store/guggenhein-uk/"
type input "https://admin.shopify.com/store/guggenhein-uk/"
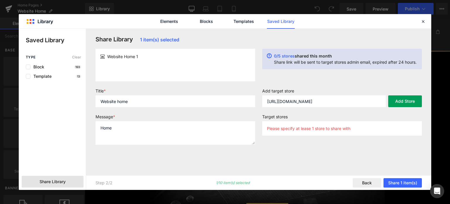
click at [405, 100] on button "Add Store" at bounding box center [405, 101] width 34 height 12
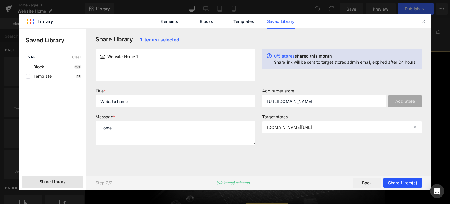
click at [403, 182] on button "Share 1 item(s)" at bounding box center [403, 182] width 38 height 9
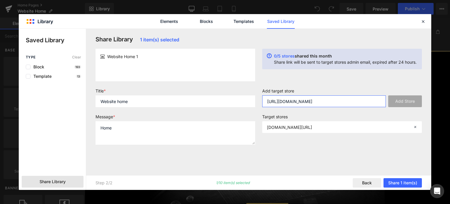
click at [284, 103] on input "https://admin.shopify.com/store/guggenhein-uk/" at bounding box center [324, 101] width 124 height 12
type input "guggenhein-uk.myshopify.com"
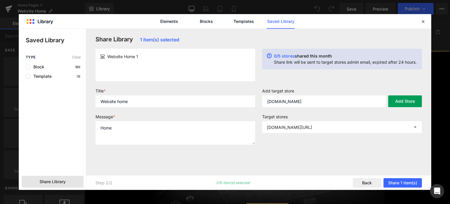
click at [402, 104] on button "Add Store" at bounding box center [405, 101] width 34 height 12
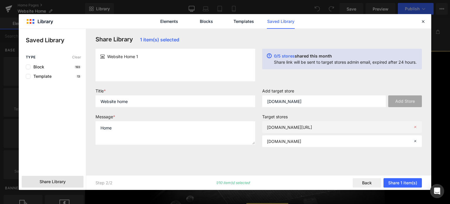
click at [415, 127] on icon at bounding box center [415, 127] width 4 height 4
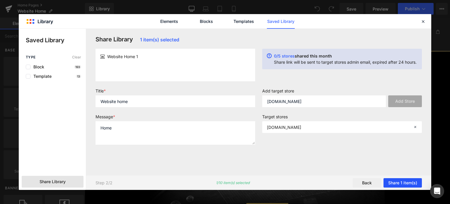
click at [399, 181] on button "Share 1 item(s)" at bounding box center [403, 182] width 38 height 9
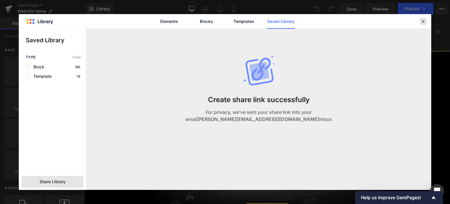
click at [427, 21] on div "Elements Blocks Templates Saved Library" at bounding box center [225, 21] width 413 height 14
drag, startPoint x: 423, startPoint y: 22, endPoint x: 337, endPoint y: 1, distance: 89.3
click at [423, 22] on icon at bounding box center [423, 21] width 5 height 5
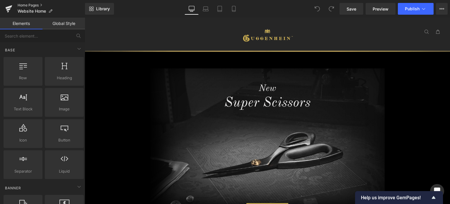
click at [30, 5] on link "Home Pages" at bounding box center [51, 5] width 67 height 5
